Goal: Navigation & Orientation: Go to known website

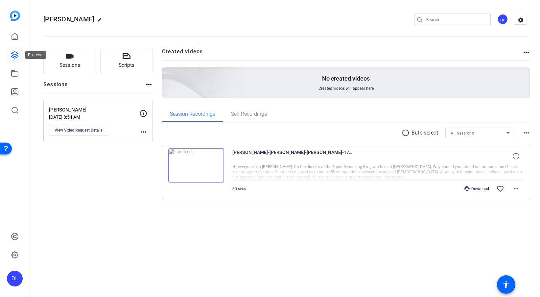
click at [11, 53] on icon at bounding box center [14, 55] width 7 height 7
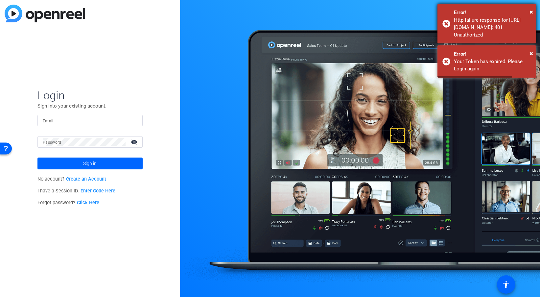
type input "[EMAIL_ADDRESS][DOMAIN_NAME]"
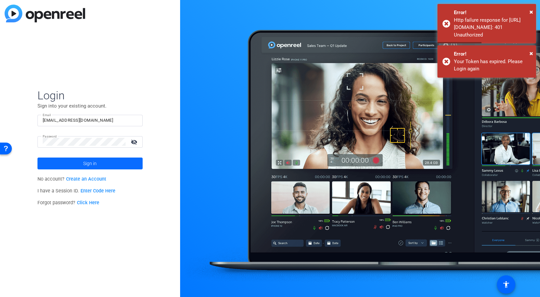
click at [92, 166] on span "Sign in" at bounding box center [89, 163] width 13 height 16
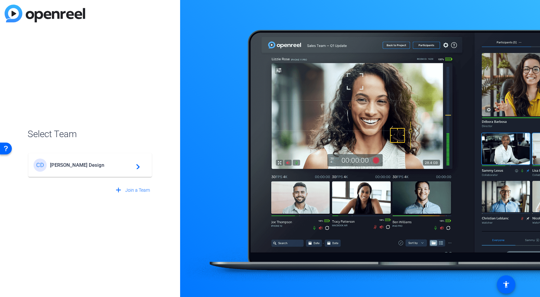
click at [140, 165] on mat-icon "navigate_next" at bounding box center [136, 165] width 8 height 8
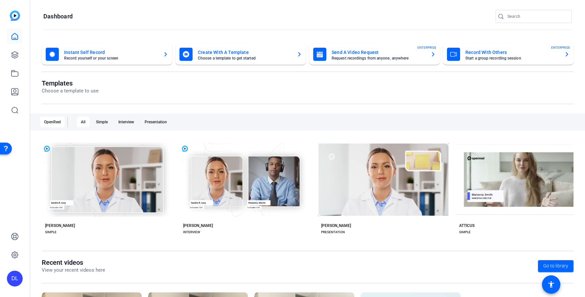
click at [5, 194] on div "DL" at bounding box center [15, 148] width 30 height 297
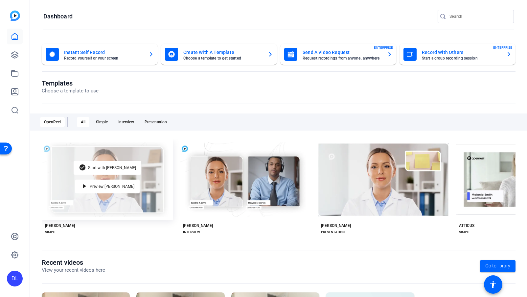
drag, startPoint x: 9, startPoint y: 186, endPoint x: 66, endPoint y: 143, distance: 72.2
click at [9, 186] on div "DL" at bounding box center [15, 148] width 30 height 297
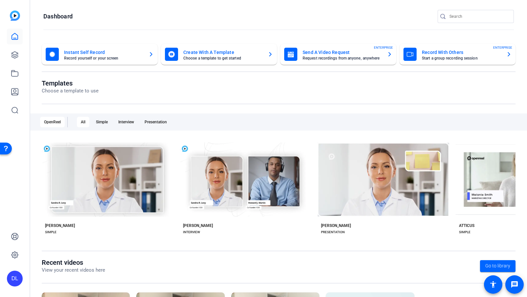
click at [136, 19] on openreel-page-title "Dashboard" at bounding box center [278, 16] width 470 height 13
